Goal: Information Seeking & Learning: Learn about a topic

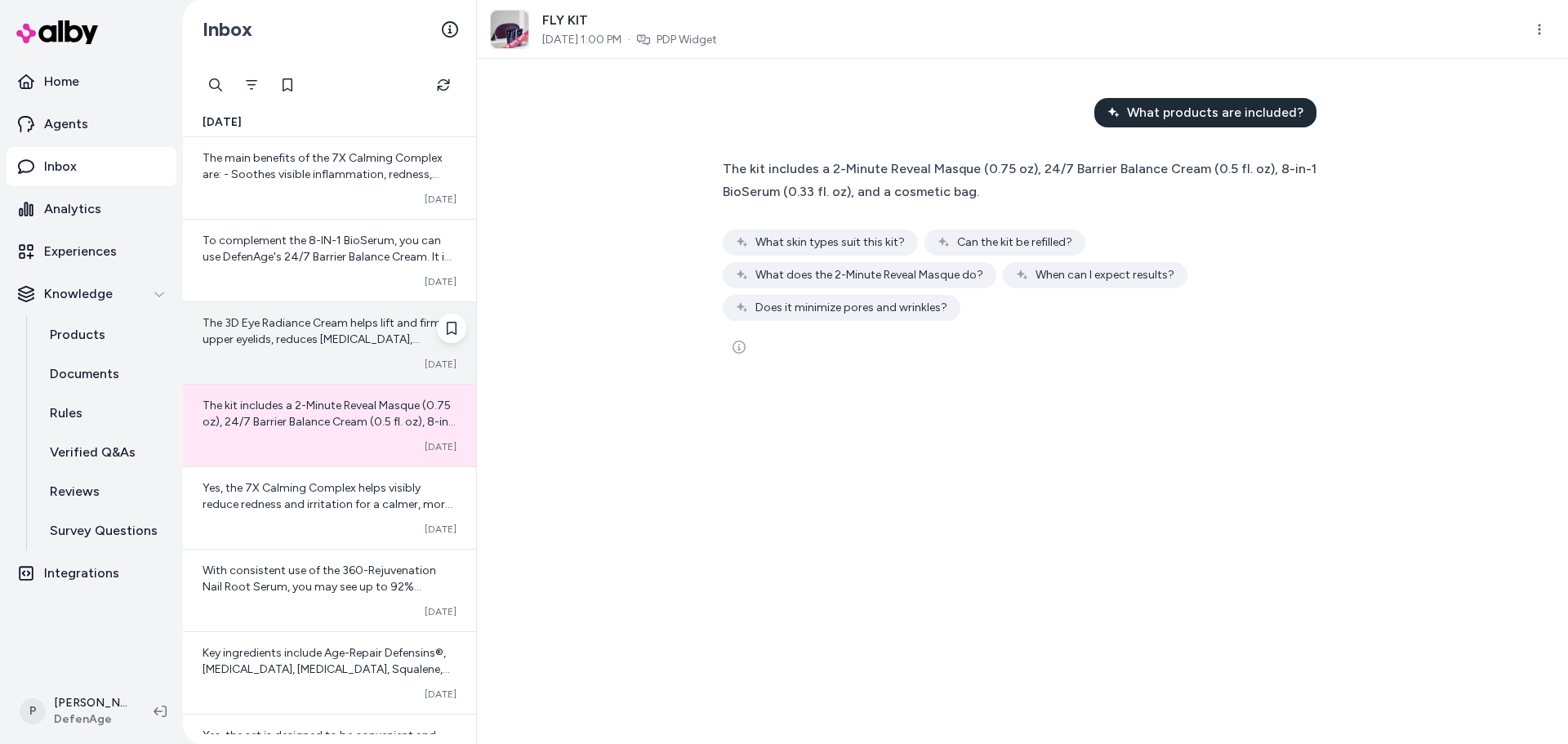
click at [325, 349] on div "The 3D Eye Radiance Cream helps lift and firm upper eyelids, reduces [MEDICAL_D…" at bounding box center [329, 344] width 293 height 82
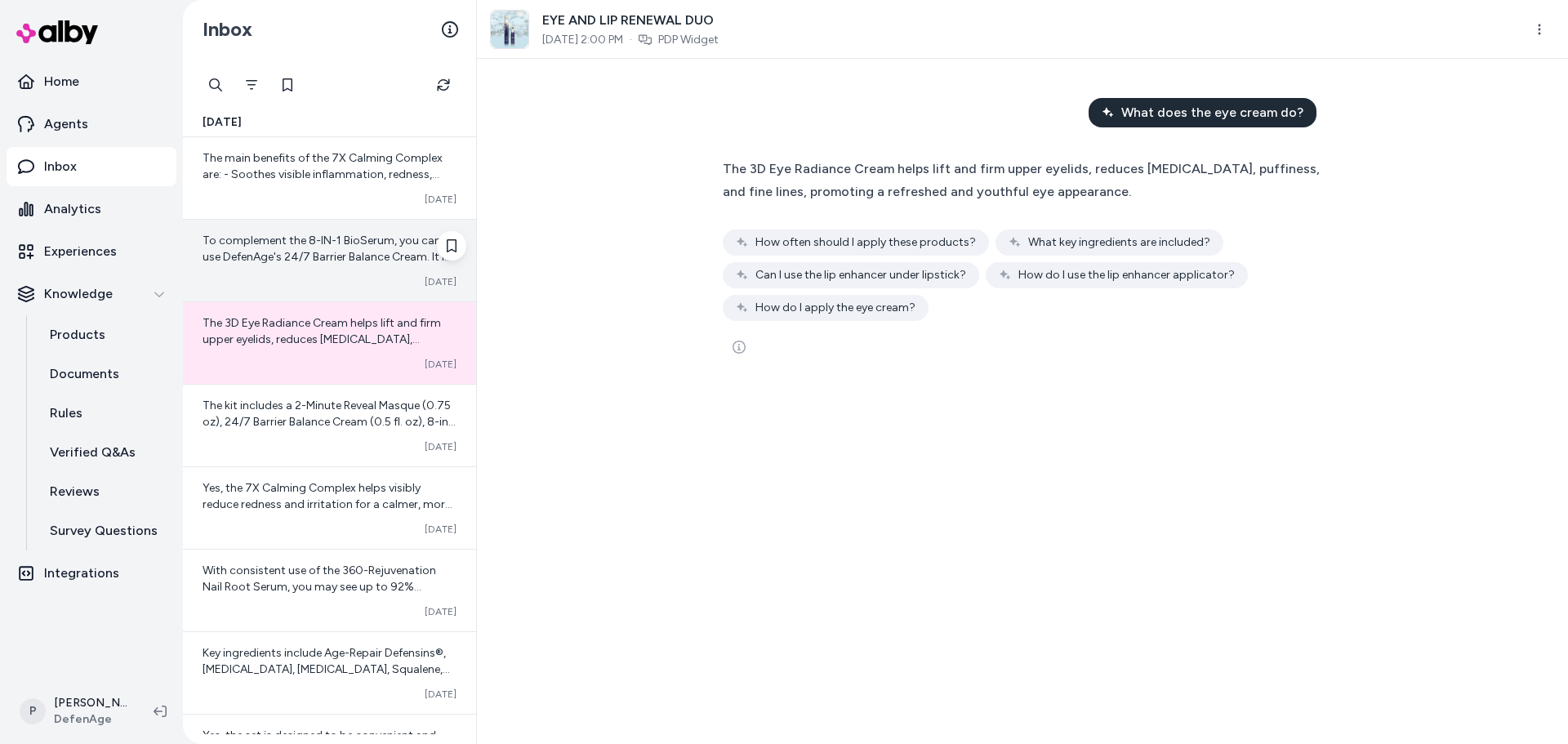
click at [324, 250] on span "To complement the 8-IN-1 BioSerum, you can use DefenAge's 24/7 Barrier Balance …" at bounding box center [326, 306] width 249 height 145
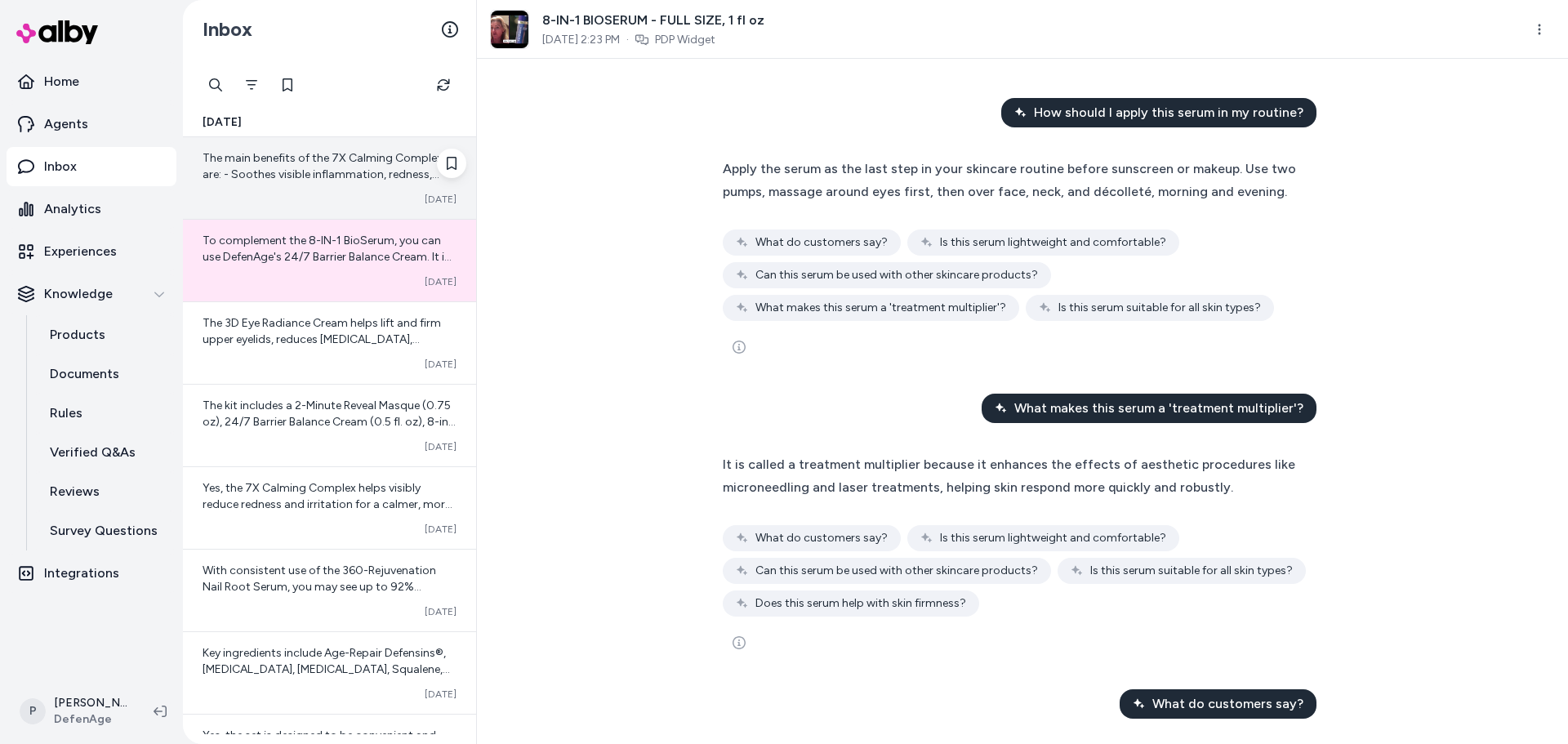
click at [343, 171] on span "The main benefits of the 7X Calming Complex are: - Soothes visible inflammation…" at bounding box center [327, 272] width 250 height 242
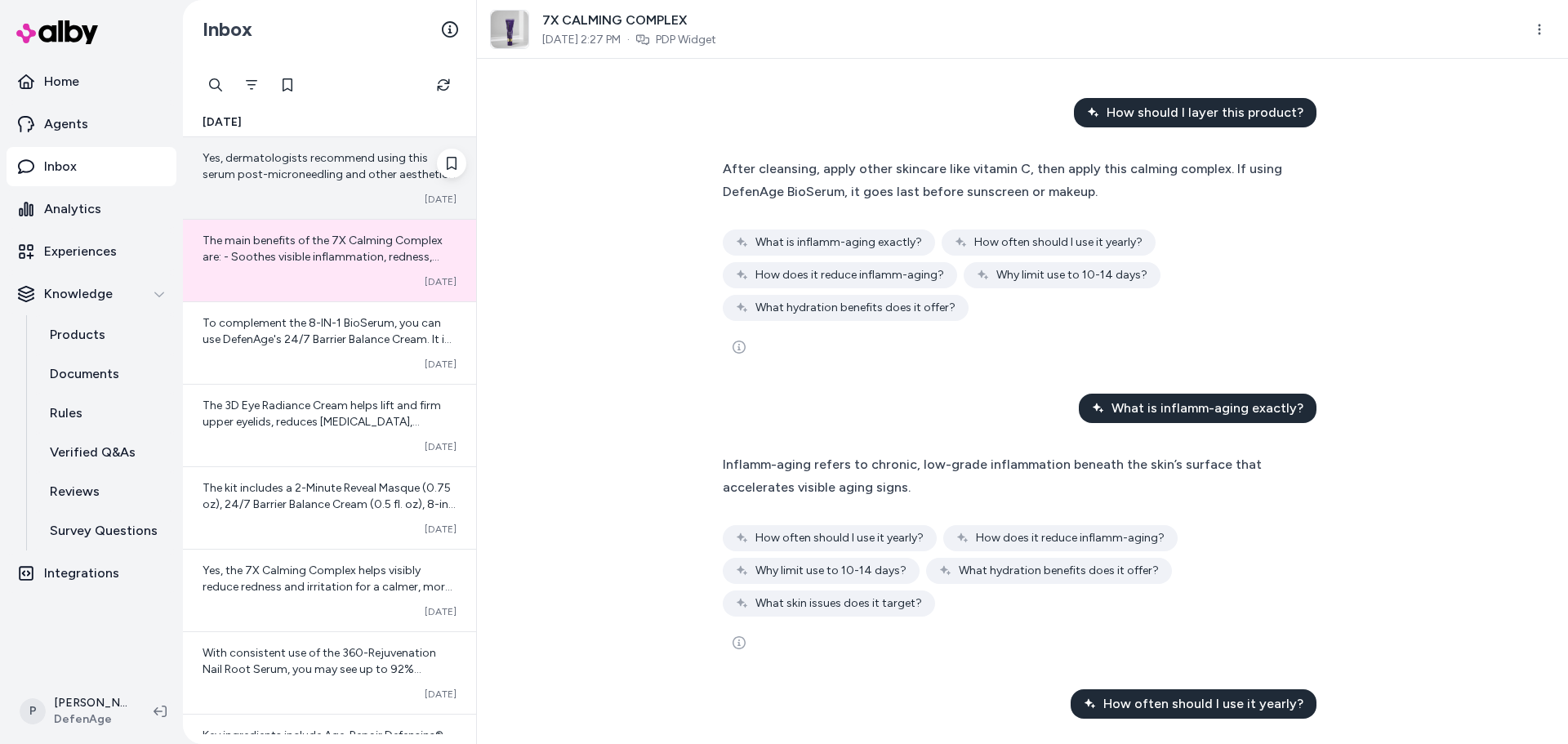
click at [335, 184] on div "Yes, dermatologists recommend using this serum post-microneedling and other aes…" at bounding box center [329, 178] width 293 height 82
